Goal: Transaction & Acquisition: Subscribe to service/newsletter

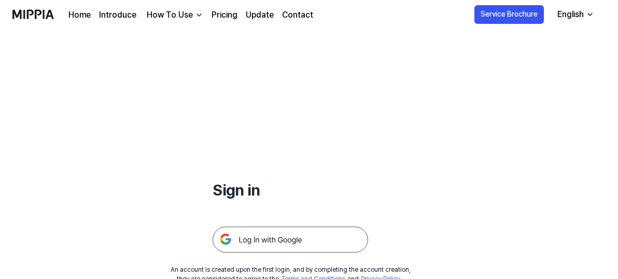
click at [217, 18] on link "Pricing" at bounding box center [224, 15] width 26 height 12
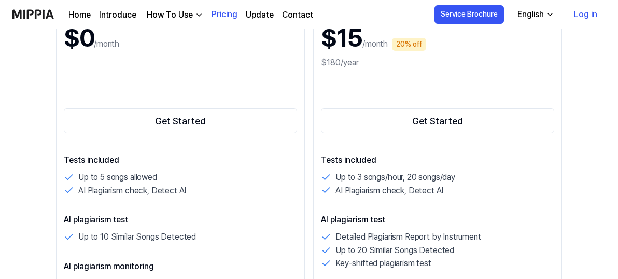
scroll to position [181, 0]
